Goal: Connect with others: Connect with others

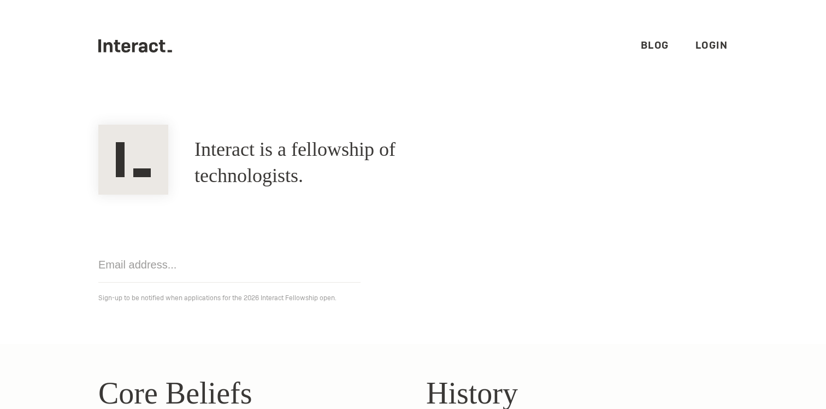
click at [727, 45] on link "Login" at bounding box center [712, 45] width 33 height 13
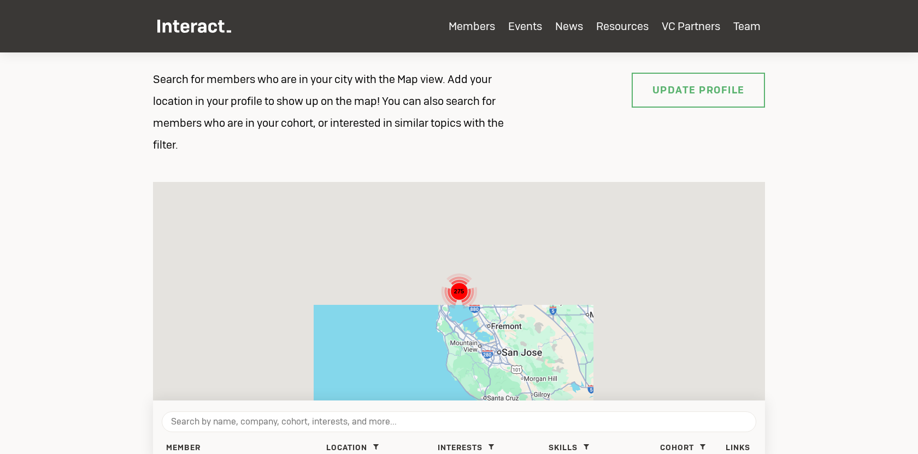
scroll to position [145, 0]
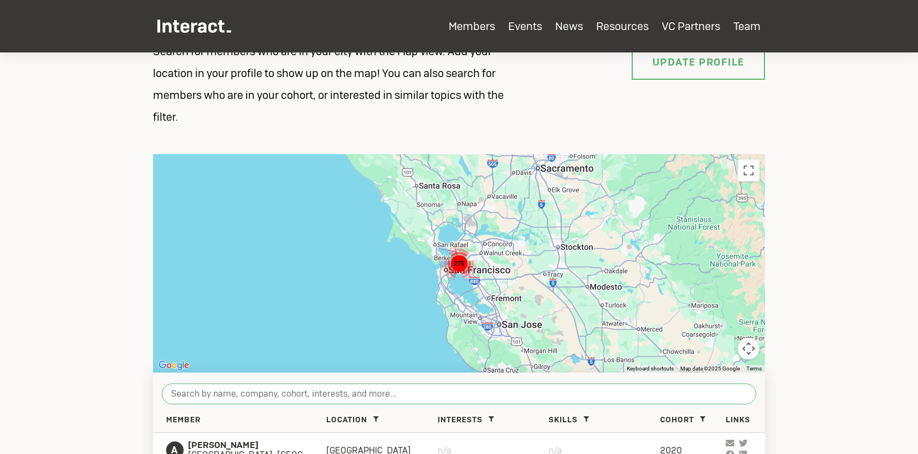
click at [283, 394] on input "search" at bounding box center [459, 394] width 595 height 21
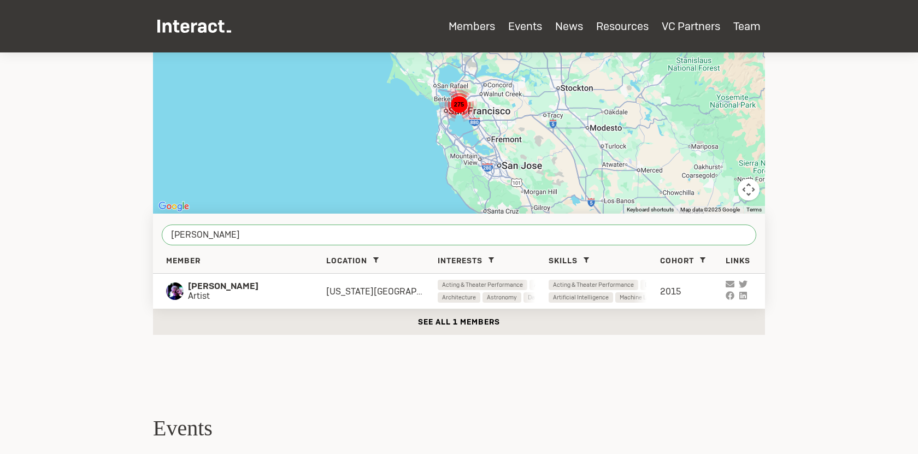
scroll to position [316, 0]
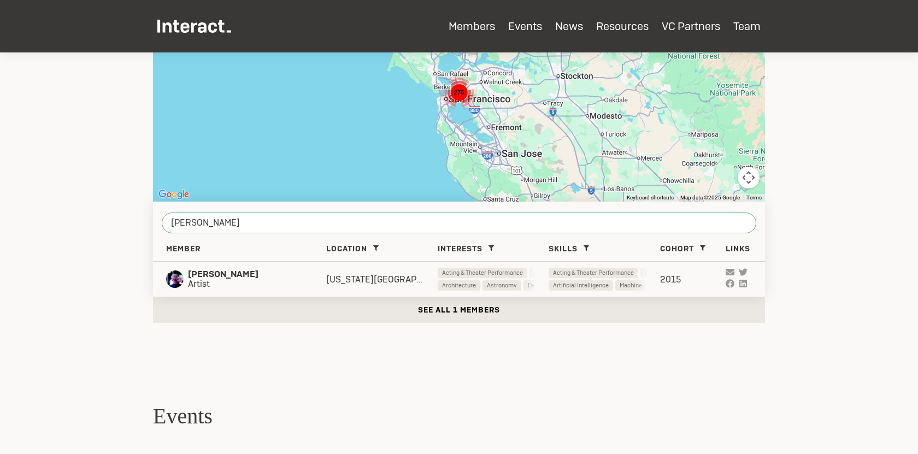
type input "[PERSON_NAME]"
click at [346, 276] on div "[US_STATE][GEOGRAPHIC_DATA]" at bounding box center [382, 279] width 112 height 11
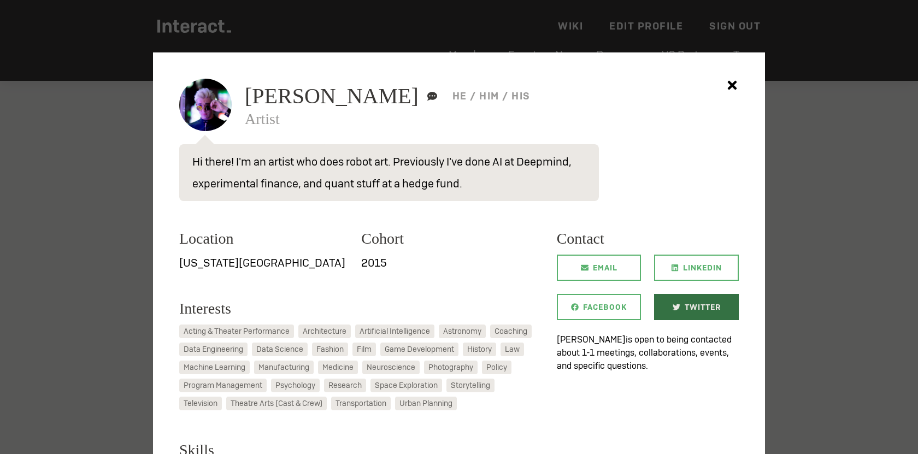
click at [684, 306] on link "Twitter" at bounding box center [696, 307] width 85 height 26
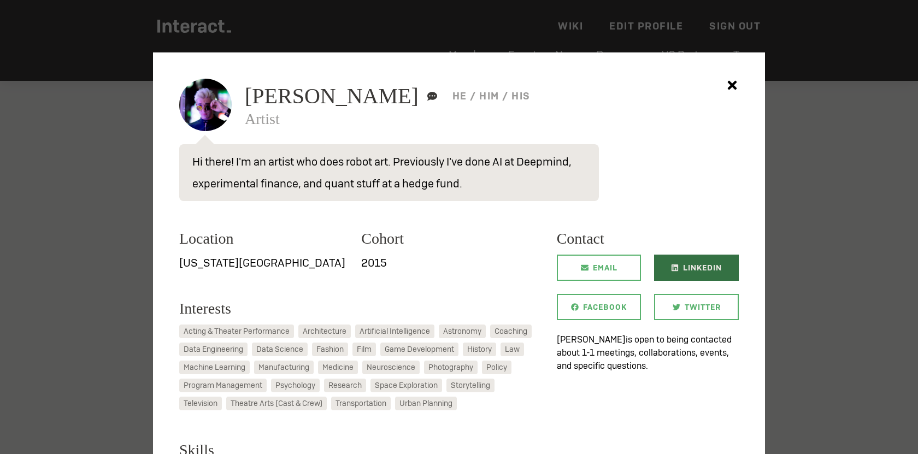
click at [691, 265] on span "LinkedIn" at bounding box center [702, 268] width 39 height 26
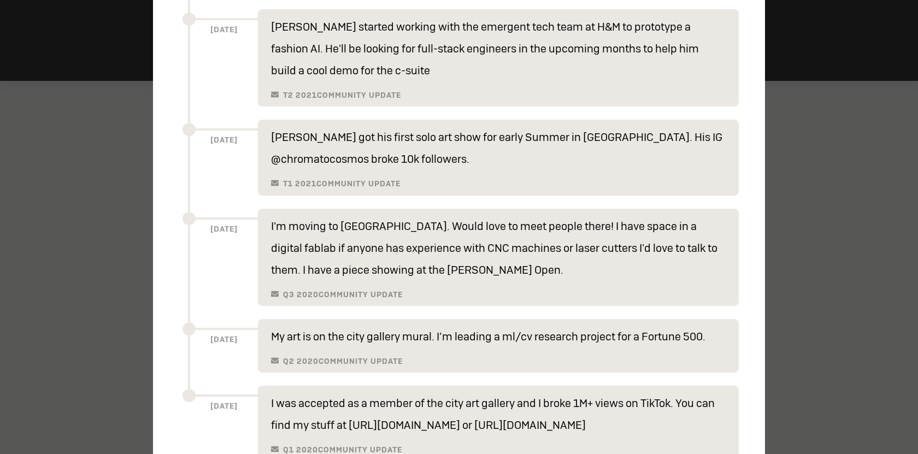
scroll to position [775, 0]
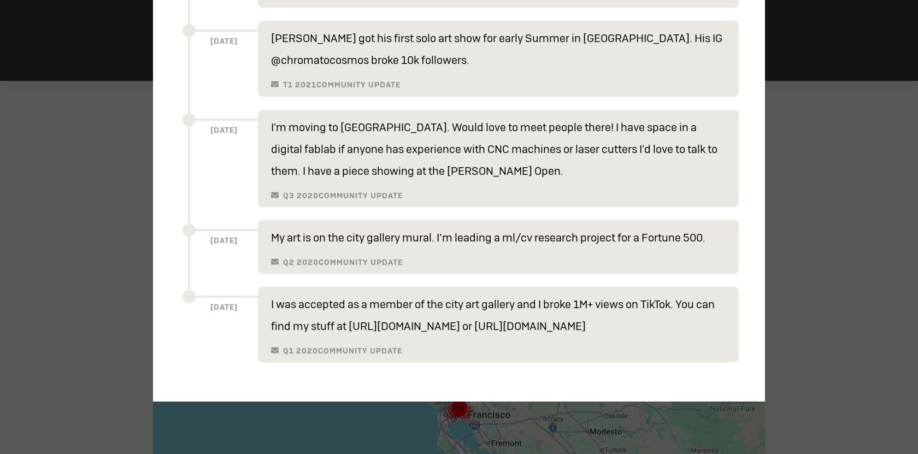
click at [865, 184] on div at bounding box center [459, 227] width 918 height 454
